Goal: Task Accomplishment & Management: Manage account settings

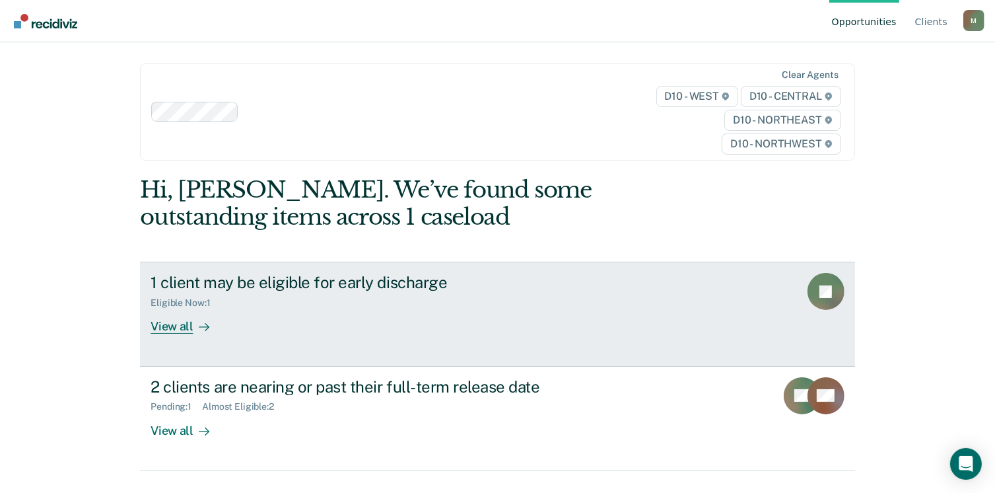
click at [433, 294] on div "Eligible Now : 1" at bounding box center [383, 300] width 464 height 17
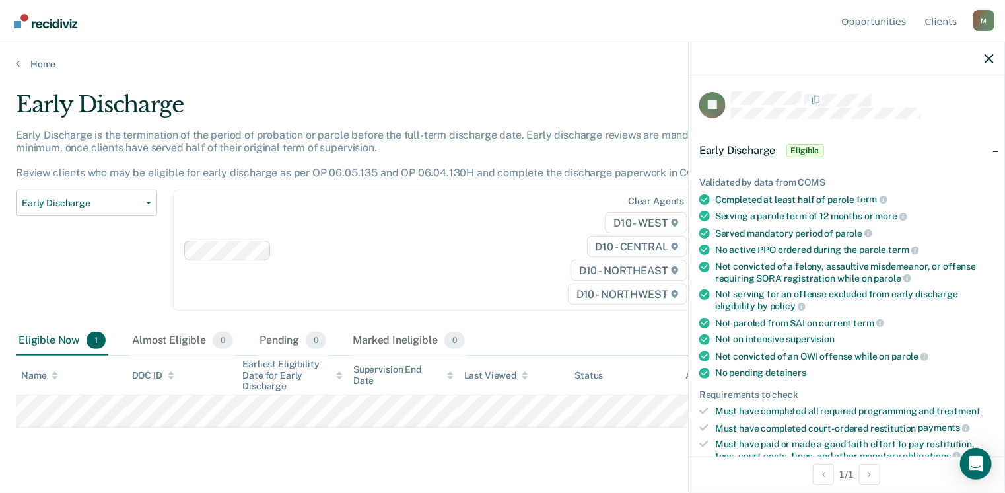
click at [545, 344] on div "Eligible Now 1 Almost Eligible 0 Pending 0 Marked Ineligible 0" at bounding box center [502, 341] width 973 height 30
click at [990, 56] on icon "button" at bounding box center [988, 58] width 9 height 9
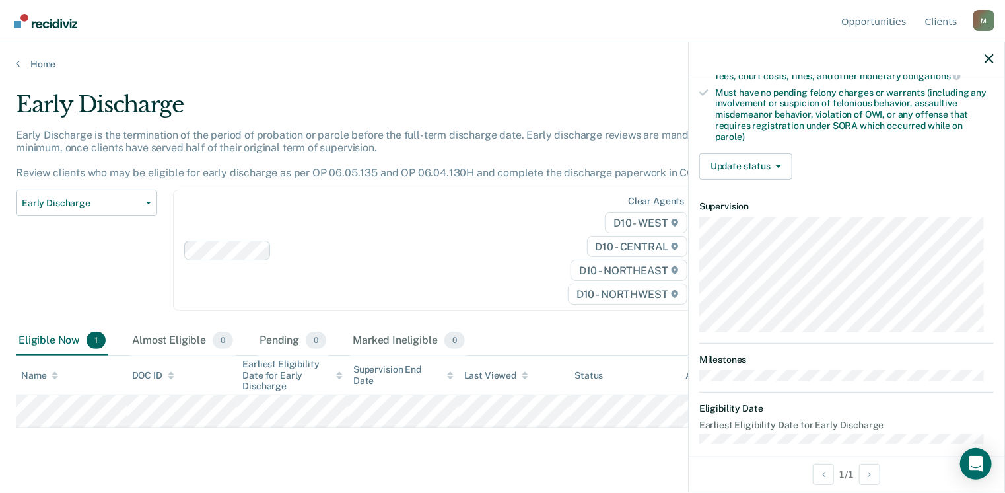
scroll to position [387, 0]
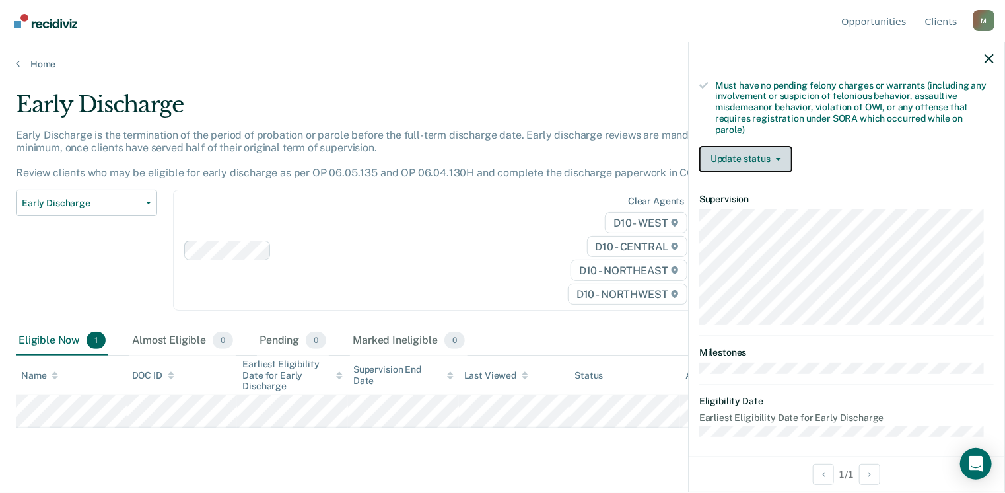
click at [771, 148] on button "Update status" at bounding box center [745, 159] width 93 height 26
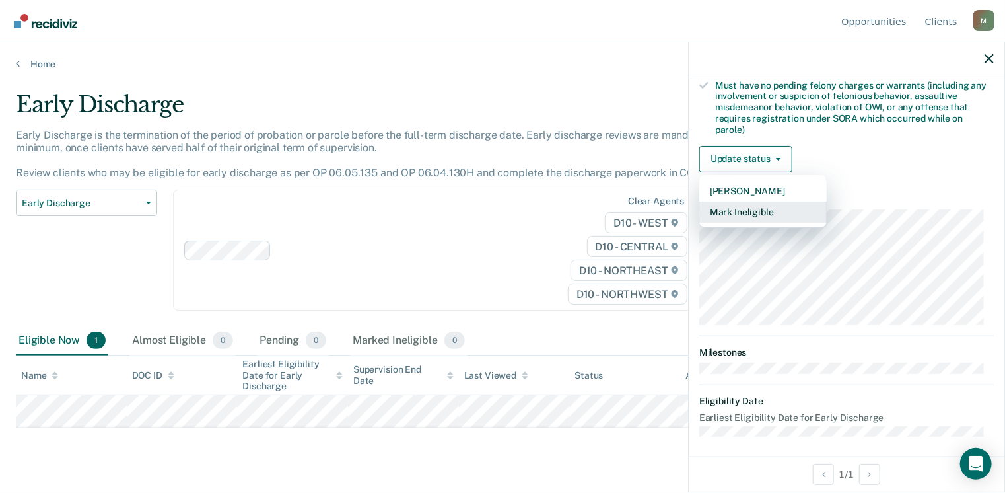
click at [760, 201] on button "Mark Ineligible" at bounding box center [762, 211] width 127 height 21
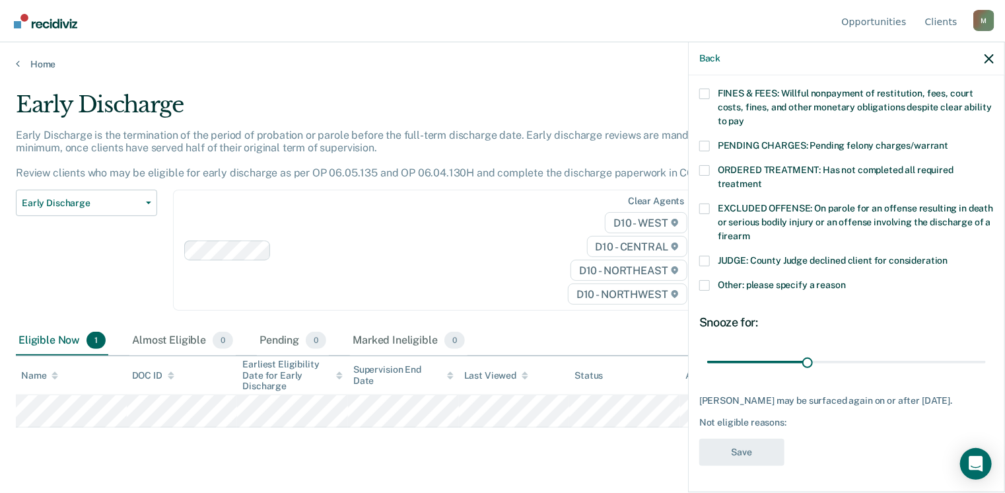
scroll to position [364, 0]
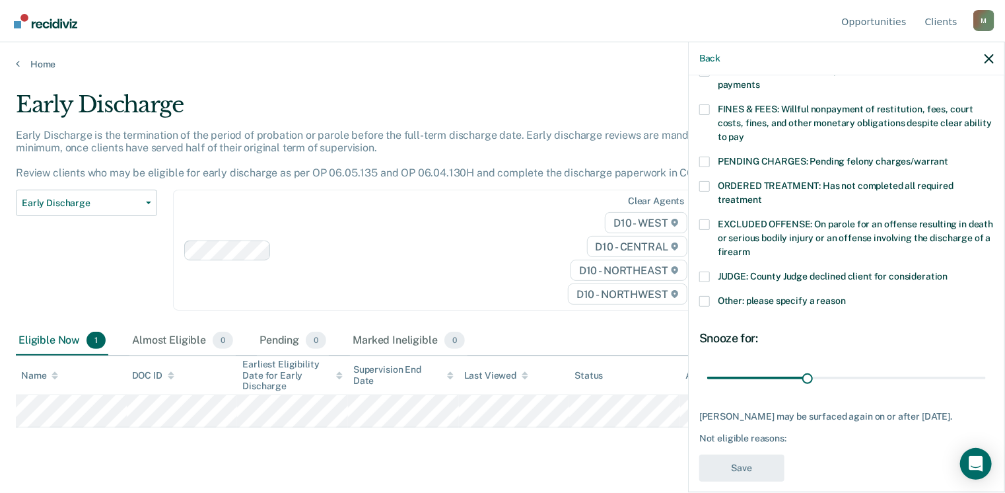
click at [703, 181] on span at bounding box center [704, 186] width 11 height 11
click at [762, 195] on input "ORDERED TREATMENT: Has not completed all required treatment" at bounding box center [762, 195] width 0 height 0
click at [701, 219] on span at bounding box center [704, 224] width 11 height 11
click at [750, 247] on input "EXCLUDED OFFENSE: On parole for an offense resulting in death or serious bodily…" at bounding box center [750, 247] width 0 height 0
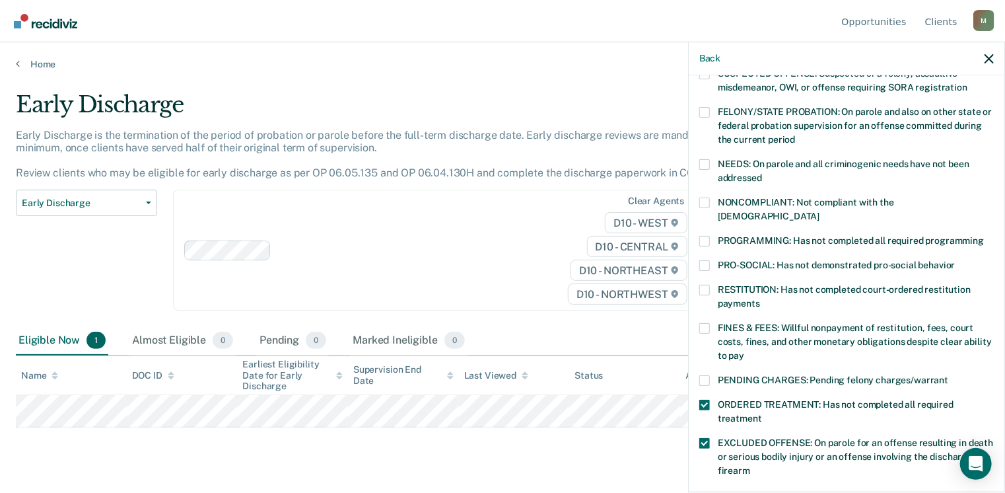
scroll to position [149, 0]
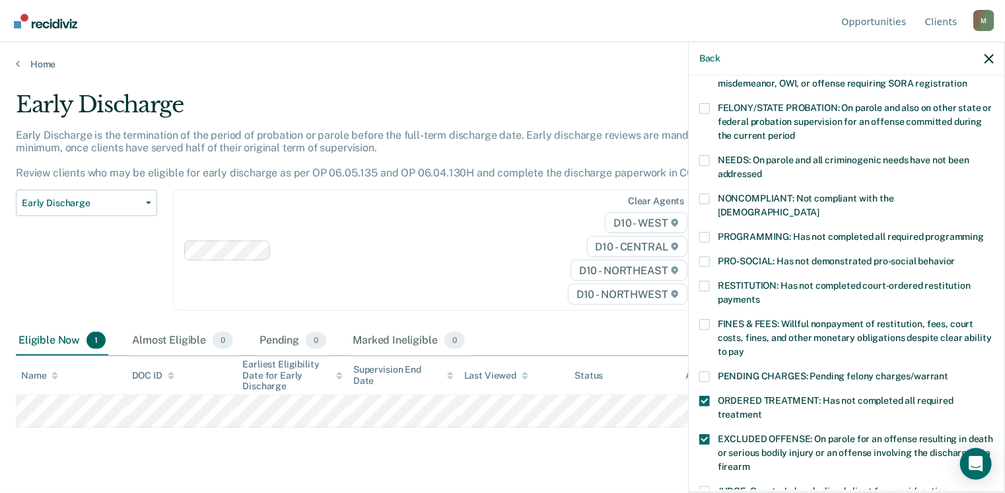
click at [705, 232] on span at bounding box center [704, 237] width 11 height 11
click at [984, 232] on input "PROGRAMMING: Has not completed all required programming" at bounding box center [984, 232] width 0 height 0
click at [707, 434] on span at bounding box center [704, 439] width 11 height 11
click at [750, 462] on input "EXCLUDED OFFENSE: On parole for an offense resulting in death or serious bodily…" at bounding box center [750, 462] width 0 height 0
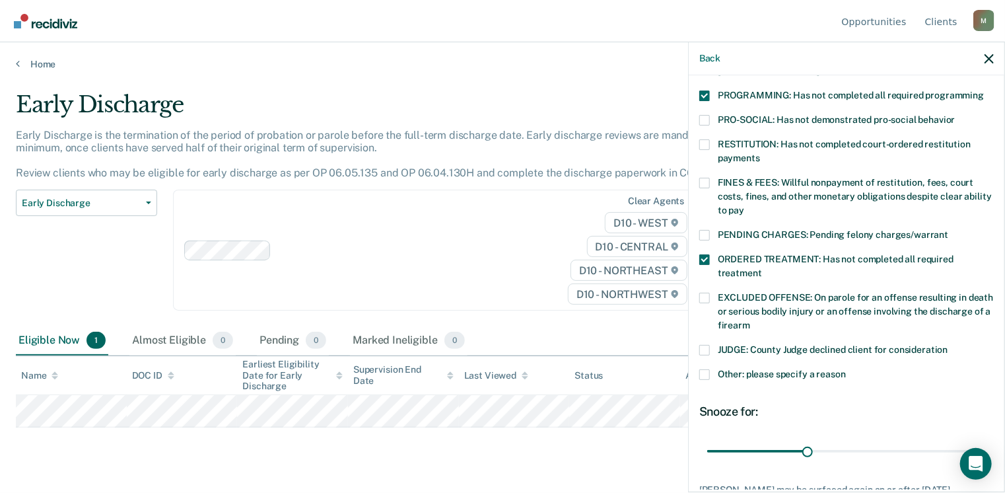
scroll to position [364, 0]
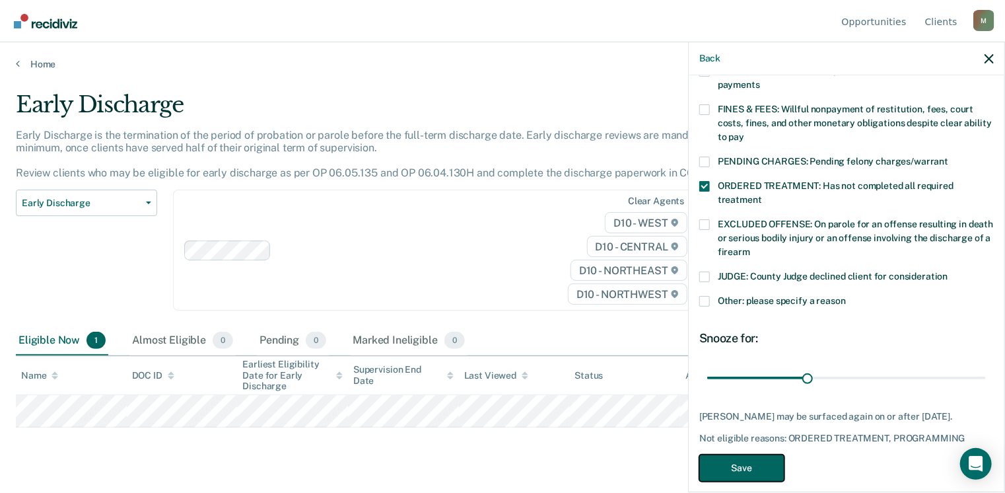
click at [761, 455] on button "Save" at bounding box center [741, 467] width 85 height 27
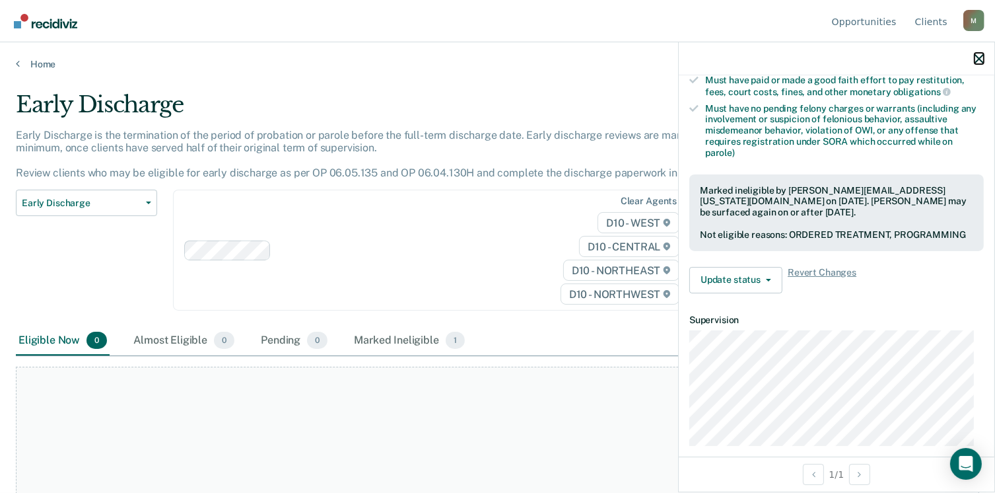
click at [979, 57] on icon "button" at bounding box center [979, 58] width 9 height 9
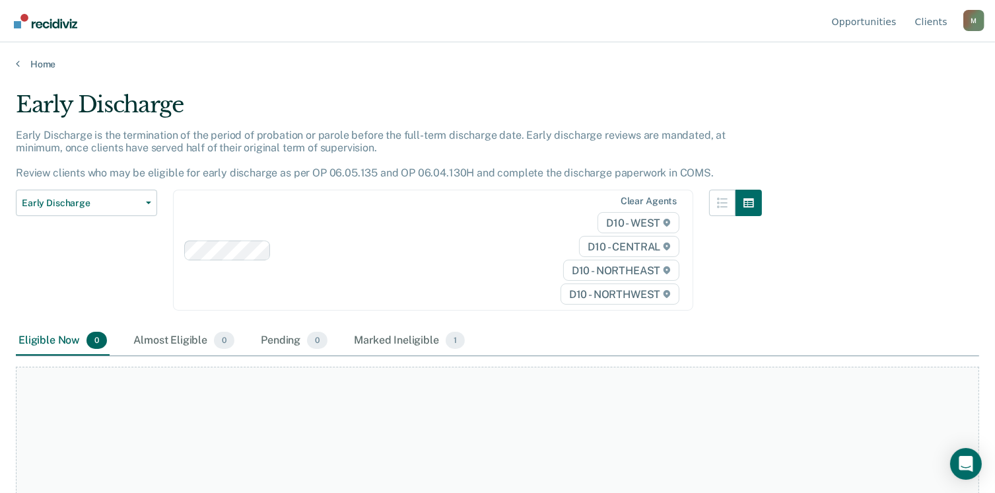
click at [971, 26] on div "M" at bounding box center [973, 20] width 21 height 21
click at [898, 61] on link "Profile" at bounding box center [920, 61] width 85 height 11
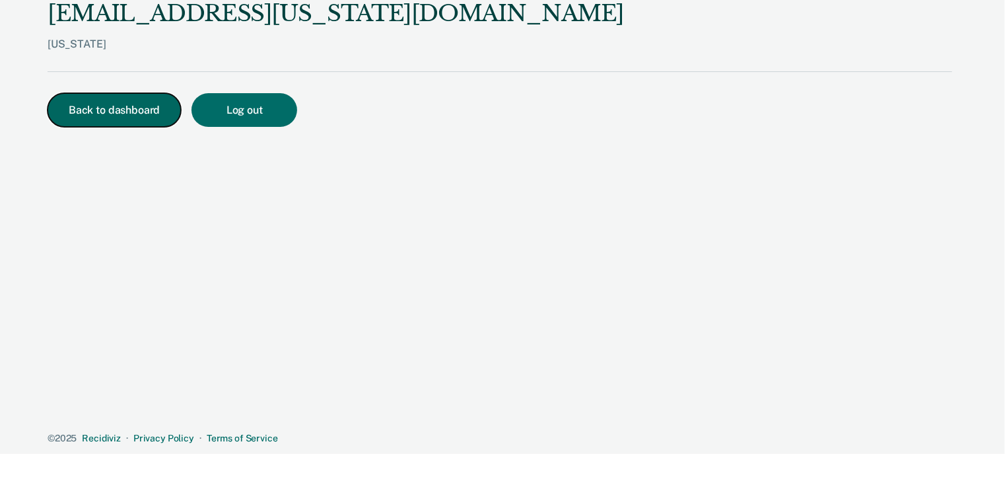
click at [103, 106] on button "Back to dashboard" at bounding box center [114, 110] width 133 height 34
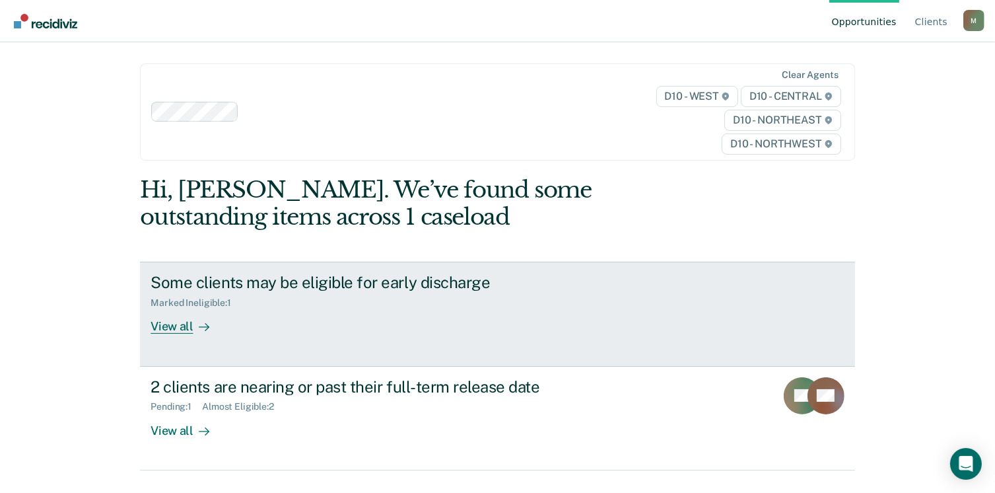
click at [427, 322] on div "Some clients may be eligible for early discharge Marked Ineligible : 1 View all" at bounding box center [398, 303] width 495 height 61
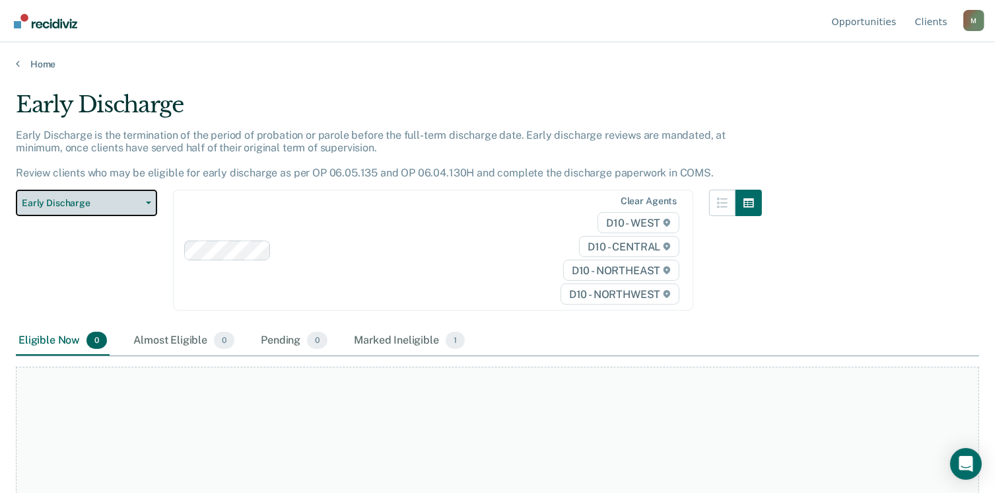
click at [135, 207] on span "Early Discharge" at bounding box center [81, 202] width 119 height 11
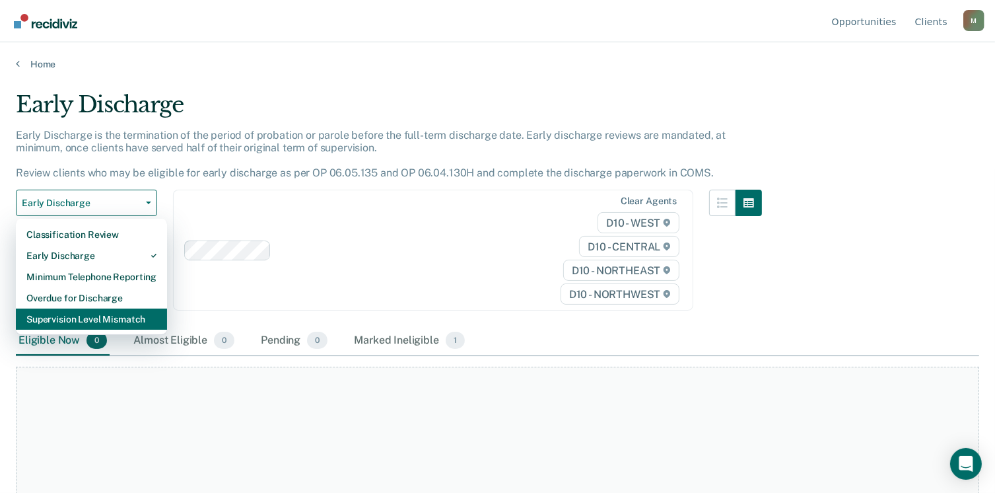
click at [132, 318] on div "Supervision Level Mismatch" at bounding box center [91, 318] width 130 height 21
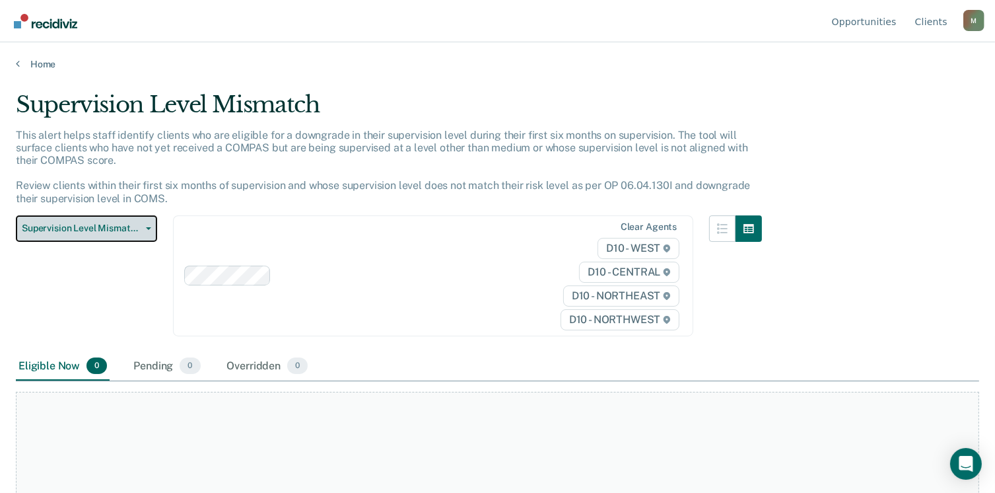
click at [133, 231] on span "Supervision Level Mismatch" at bounding box center [81, 228] width 119 height 11
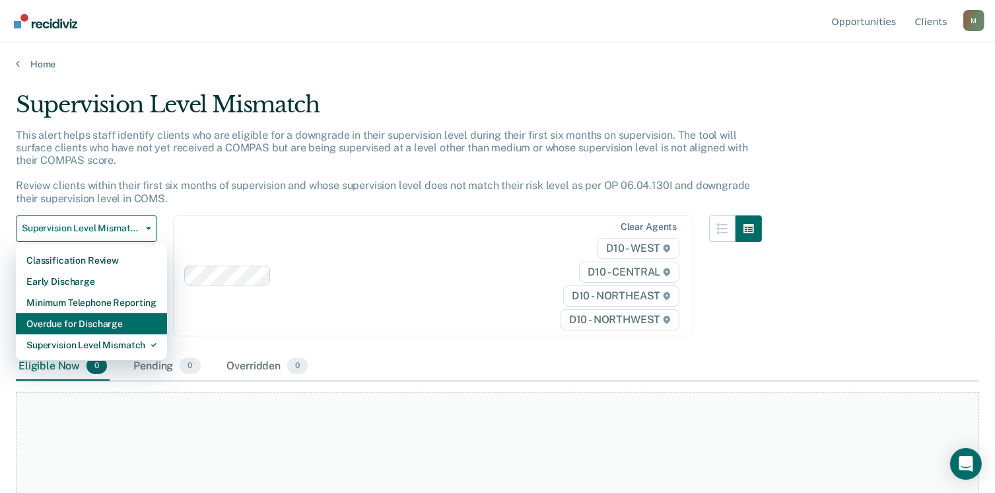
click at [121, 318] on div "Overdue for Discharge" at bounding box center [91, 323] width 130 height 21
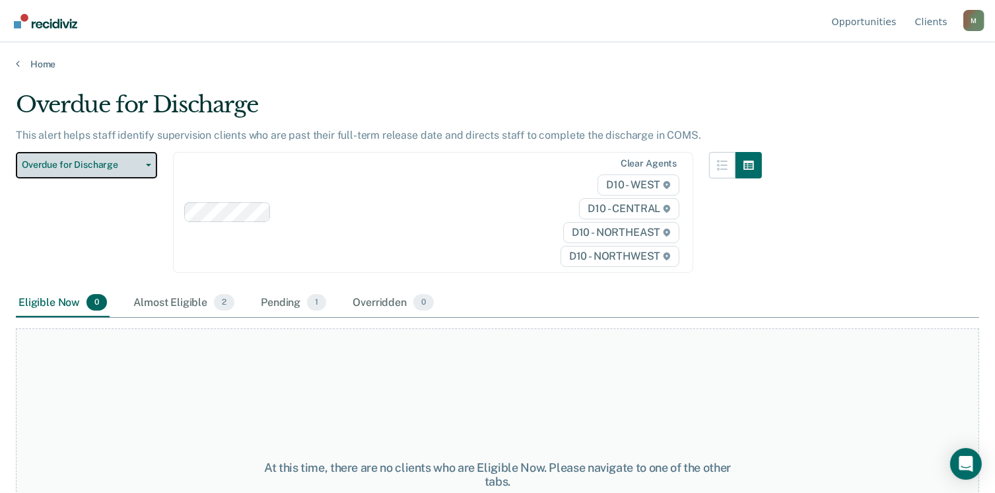
click at [136, 167] on span "Overdue for Discharge" at bounding box center [81, 164] width 119 height 11
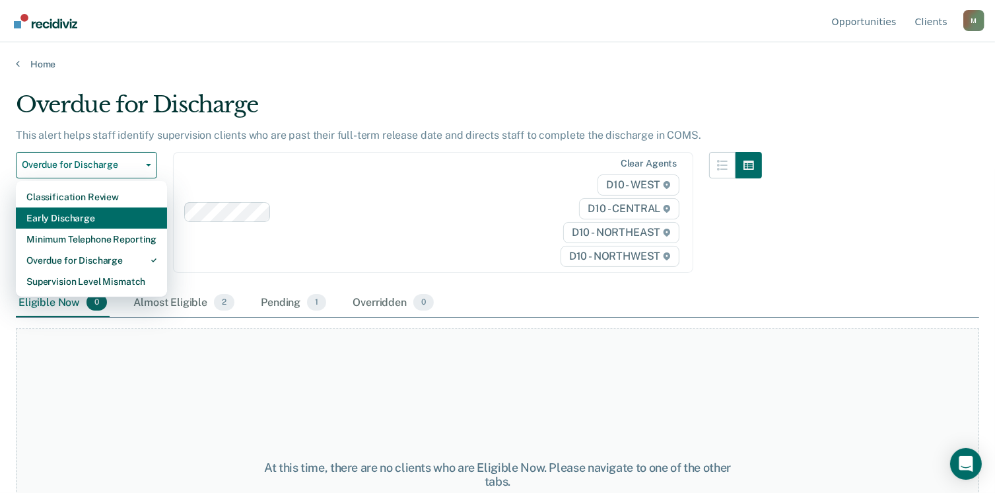
click at [108, 223] on div "Early Discharge" at bounding box center [91, 217] width 130 height 21
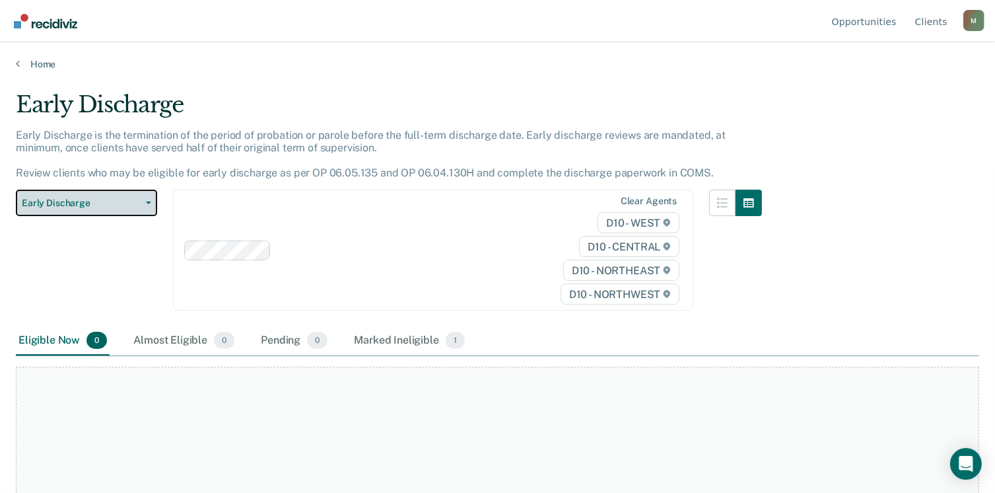
click at [137, 201] on span "Early Discharge" at bounding box center [81, 202] width 119 height 11
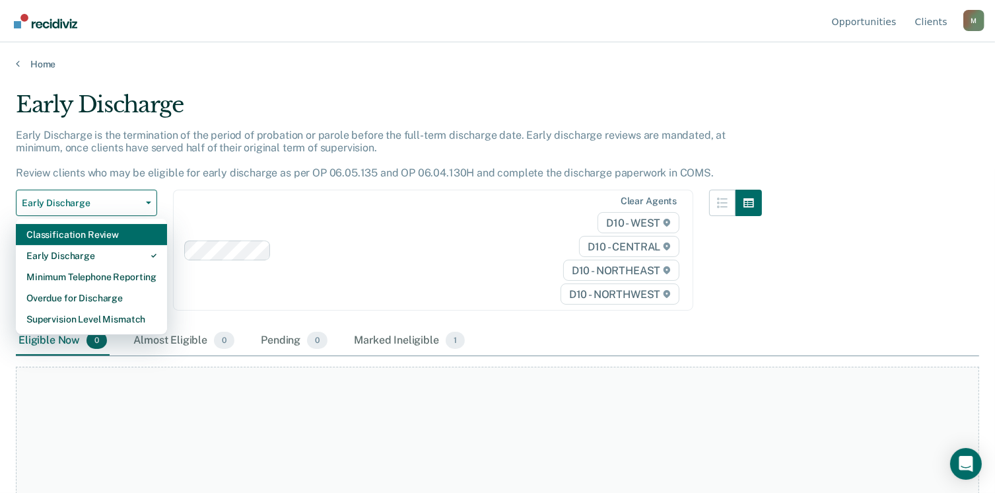
click at [137, 228] on div "Classification Review" at bounding box center [91, 234] width 130 height 21
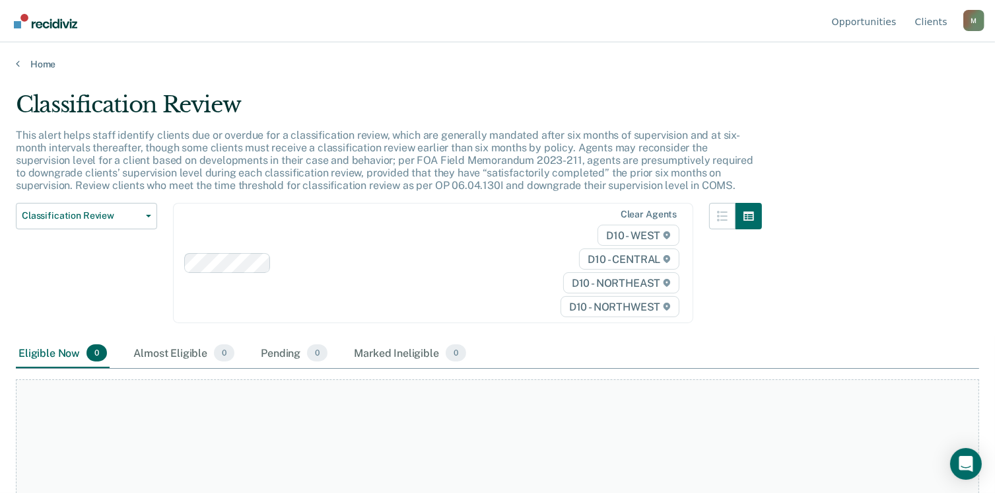
click at [970, 18] on div "M" at bounding box center [973, 20] width 21 height 21
click at [901, 61] on link "Profile" at bounding box center [920, 61] width 85 height 11
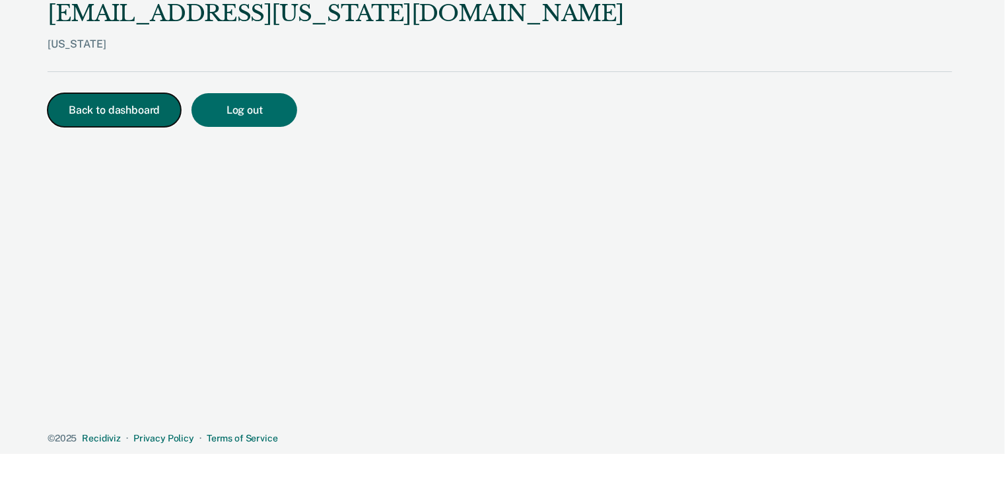
click at [130, 112] on button "Back to dashboard" at bounding box center [114, 110] width 133 height 34
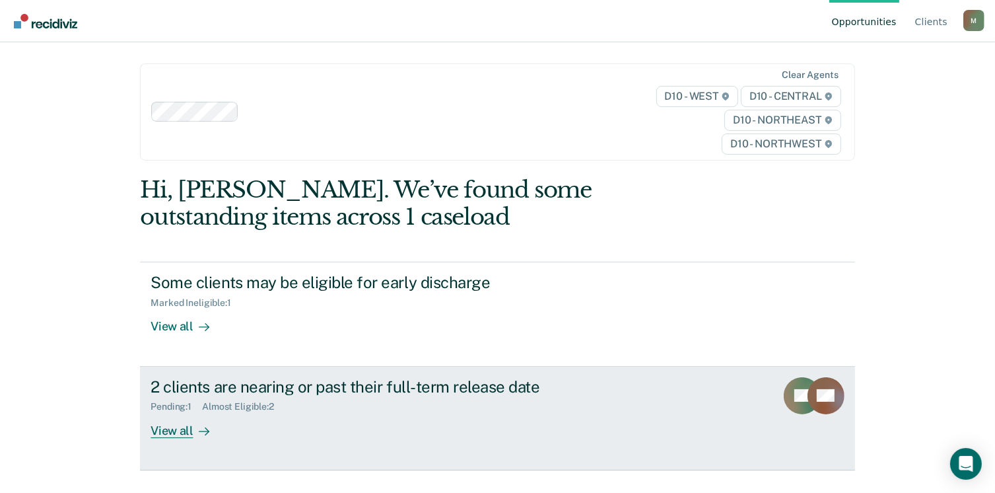
click at [186, 434] on div "View all" at bounding box center [188, 425] width 74 height 26
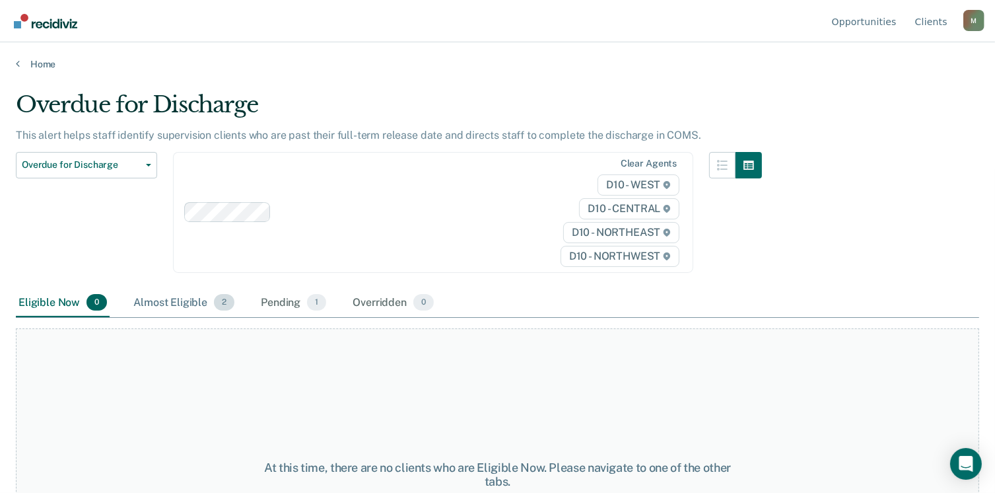
click at [180, 304] on div "Almost Eligible 2" at bounding box center [184, 303] width 106 height 29
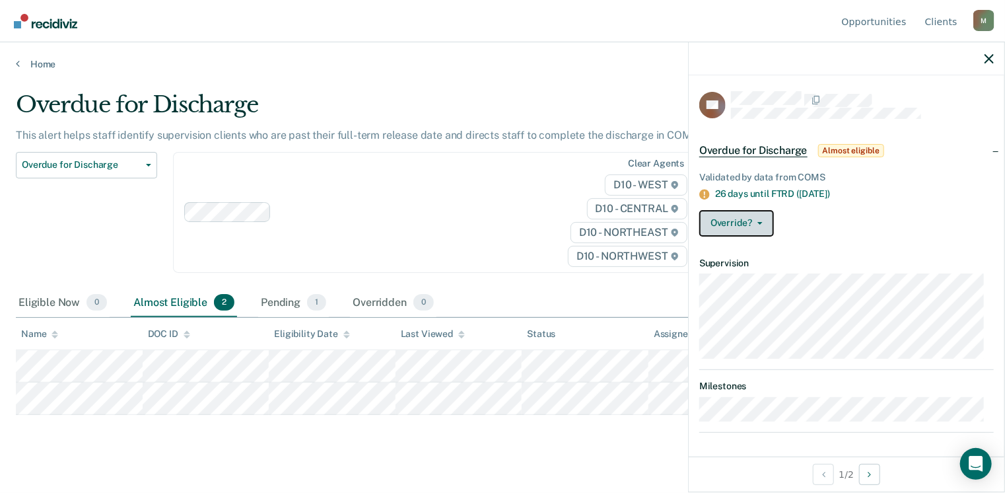
click at [765, 223] on button "Override?" at bounding box center [736, 223] width 75 height 26
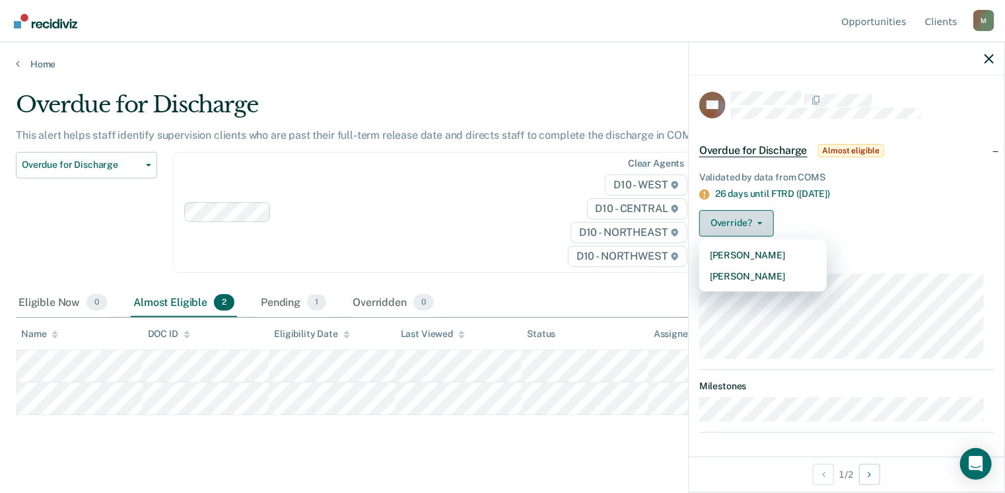
click at [765, 223] on button "Override?" at bounding box center [736, 223] width 75 height 26
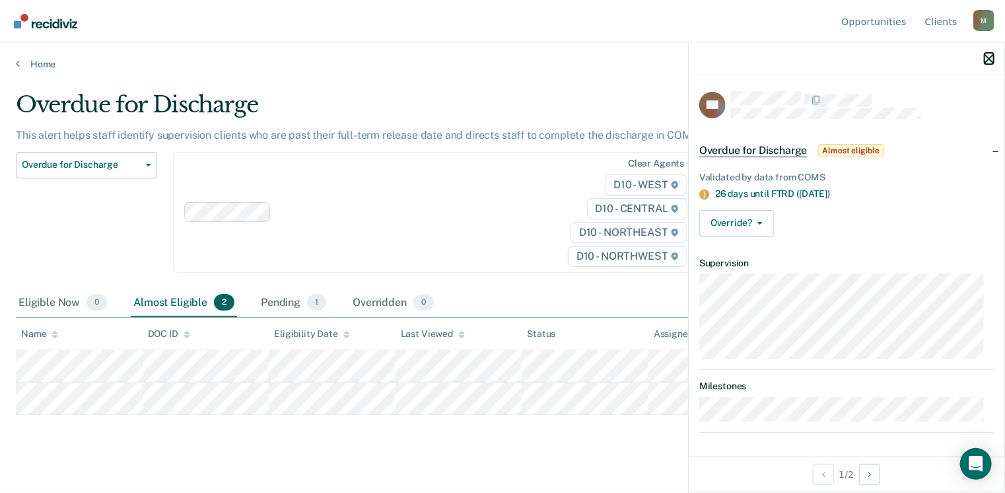
click at [989, 57] on icon "button" at bounding box center [988, 58] width 9 height 9
